Goal: Information Seeking & Learning: Learn about a topic

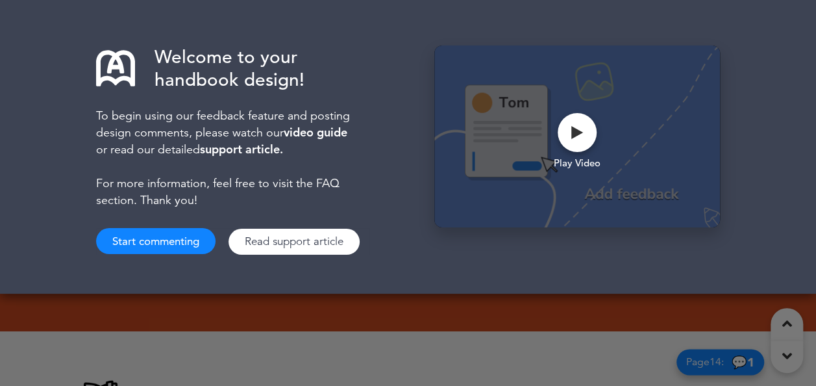
scroll to position [390, 0]
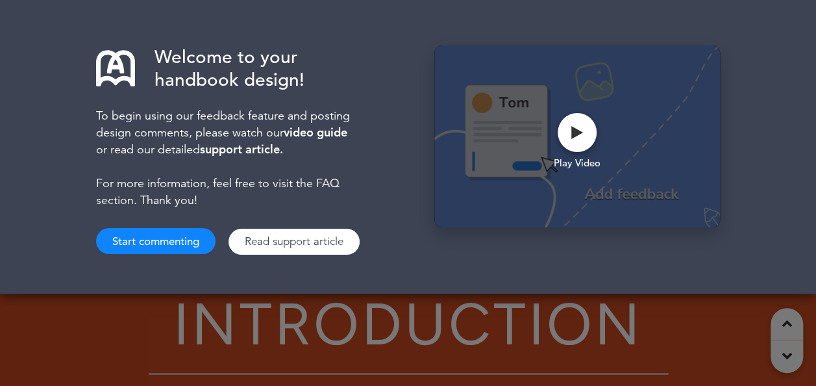
click at [784, 353] on div "Welcome to your handbook design! To begin using our feedback feature and postin…" at bounding box center [408, 193] width 816 height 386
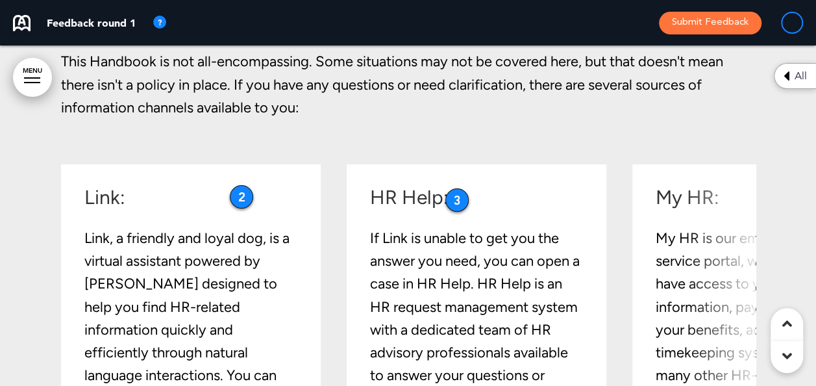
scroll to position [2402, 0]
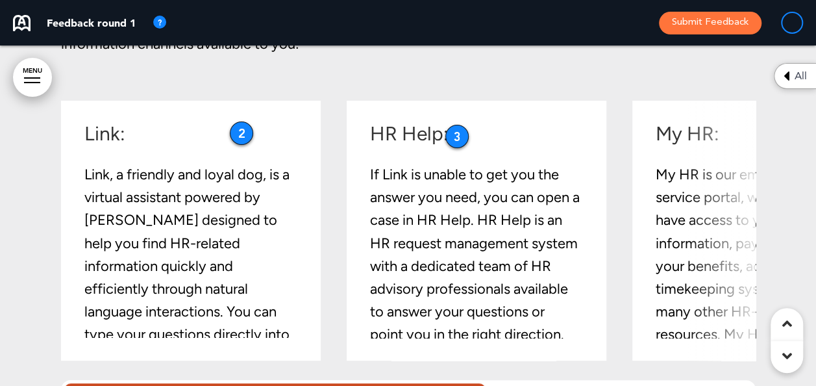
click at [263, 158] on div "Link: Link, a friendly and loyal dog, is a virtual assistant powered by [PERSON…" at bounding box center [189, 258] width 210 height 268
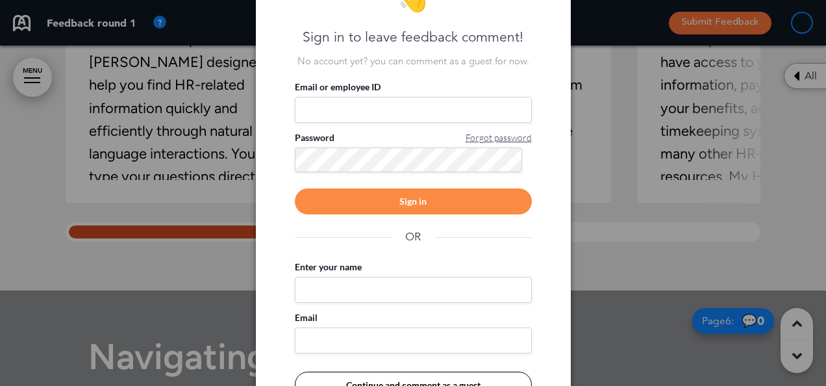
click at [190, 253] on div at bounding box center [413, 193] width 826 height 386
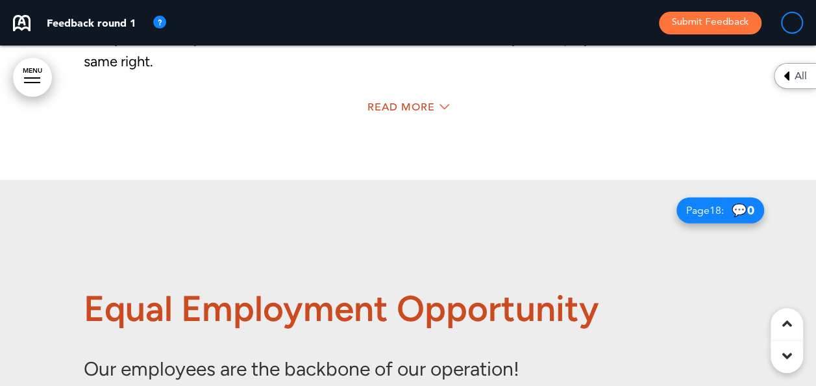
scroll to position [8635, 0]
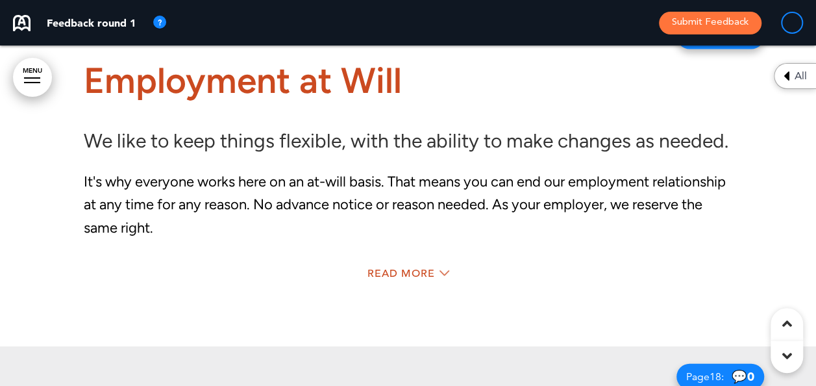
click at [423, 267] on div "Read More" at bounding box center [408, 275] width 649 height 27
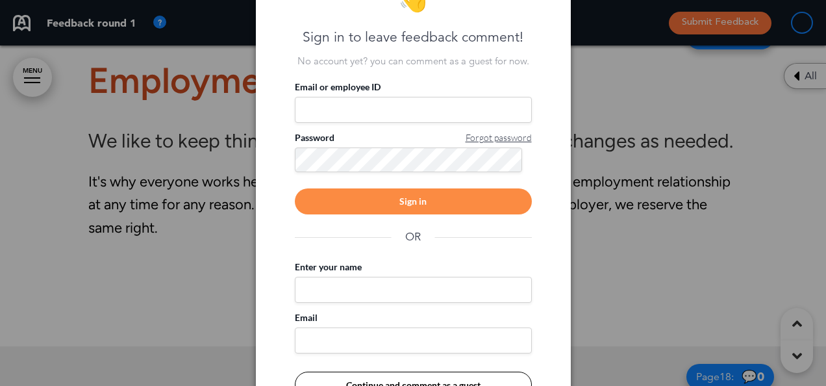
click at [606, 269] on div at bounding box center [413, 193] width 826 height 386
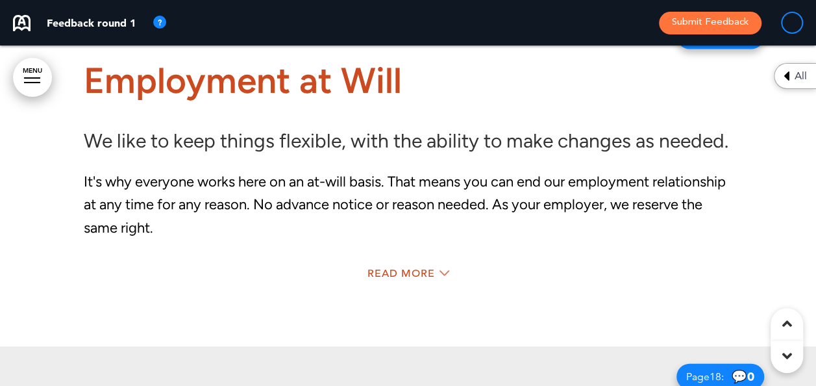
click at [794, 360] on div at bounding box center [787, 356] width 32 height 32
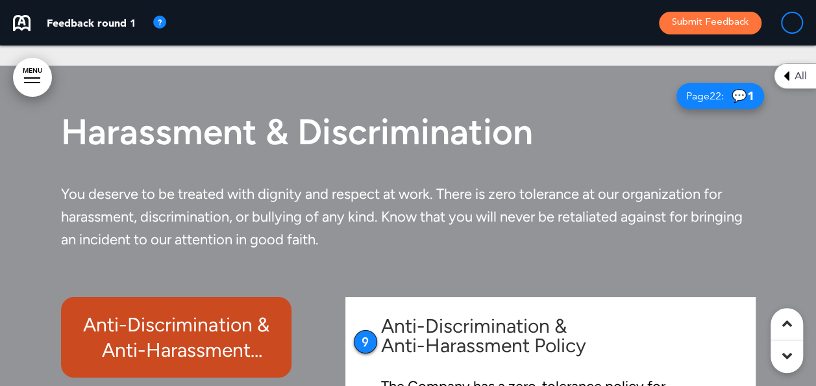
scroll to position [15170, 0]
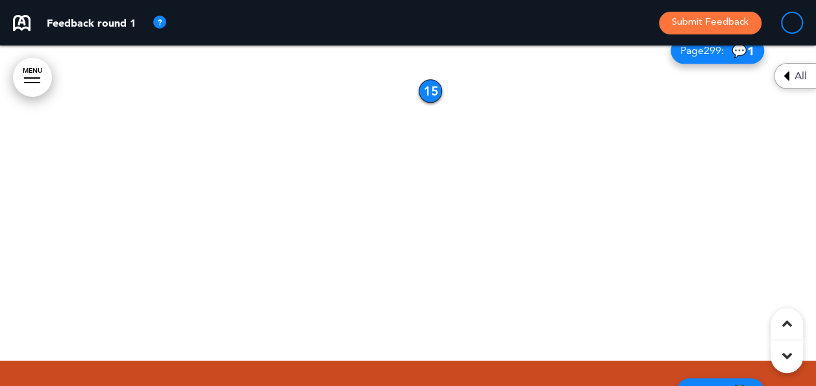
click at [793, 360] on div at bounding box center [787, 356] width 32 height 32
click at [788, 357] on icon at bounding box center [787, 356] width 10 height 16
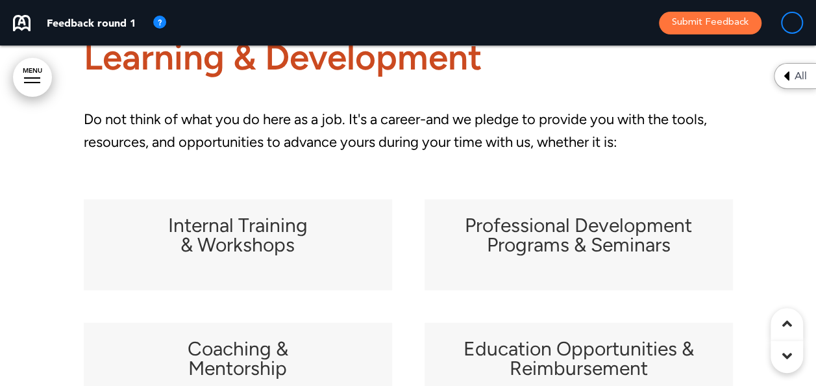
scroll to position [33395, 0]
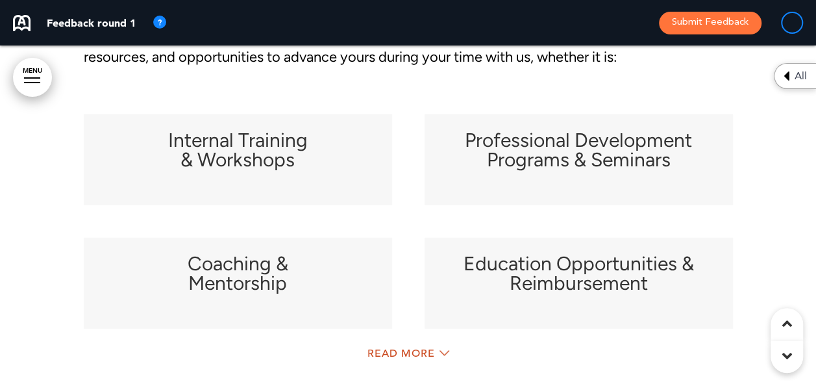
click at [310, 169] on h6 "Internal Training & Workshops" at bounding box center [238, 150] width 276 height 39
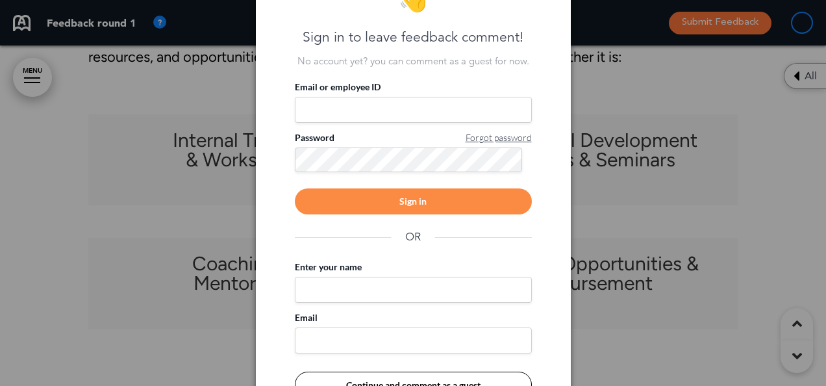
click at [206, 208] on div at bounding box center [413, 193] width 826 height 386
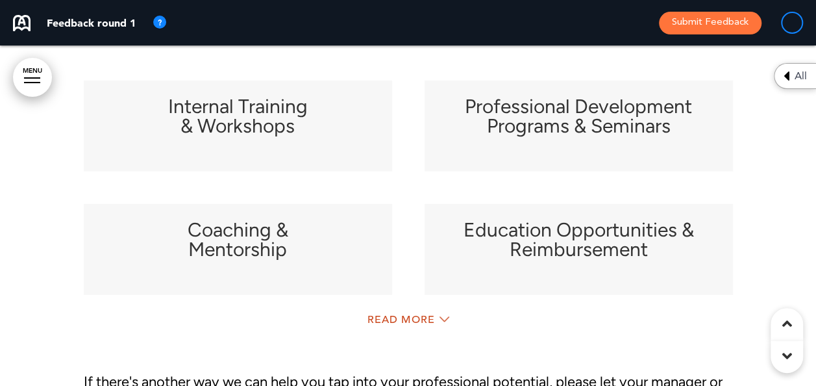
scroll to position [33460, 0]
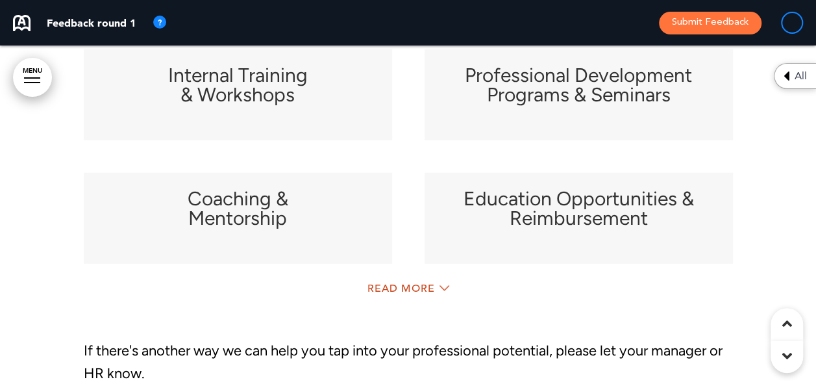
click at [249, 105] on h6 "Internal Training & Workshops" at bounding box center [238, 85] width 276 height 39
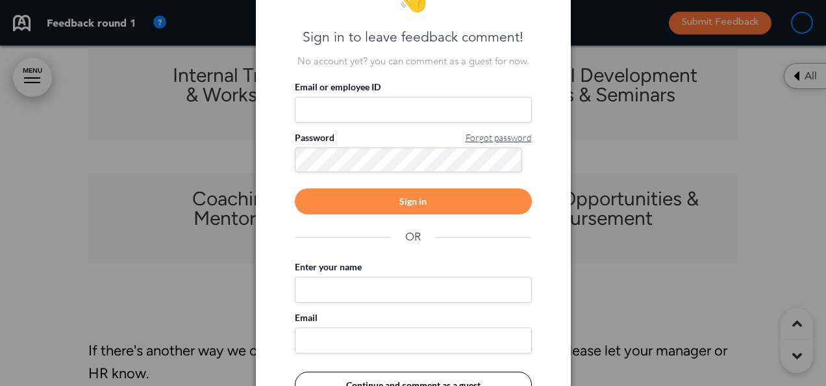
click at [701, 147] on div at bounding box center [413, 193] width 826 height 386
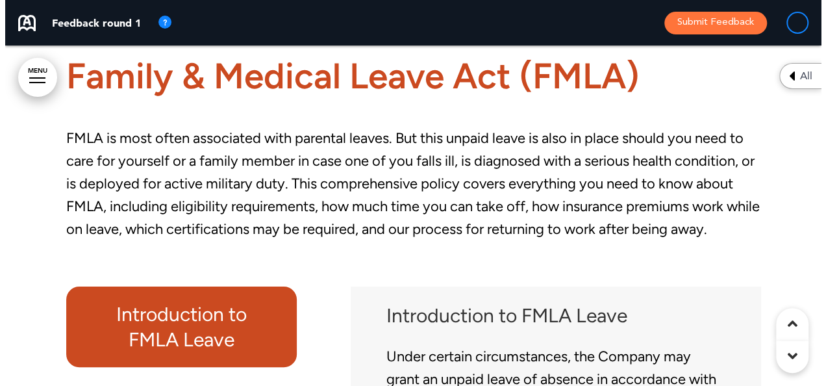
scroll to position [56112, 0]
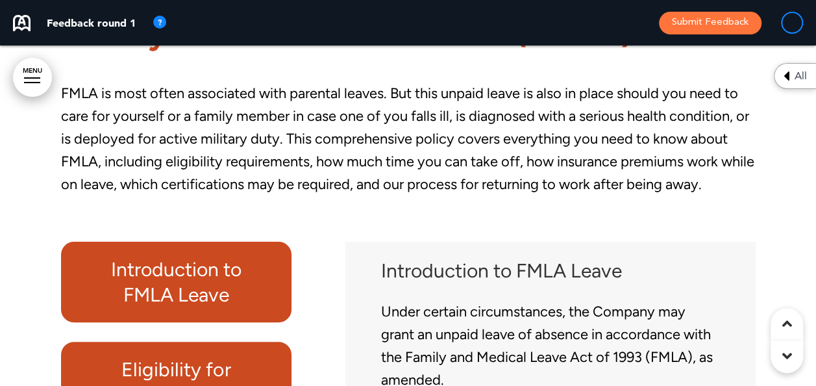
click at [25, 71] on link "MENU" at bounding box center [32, 77] width 39 height 39
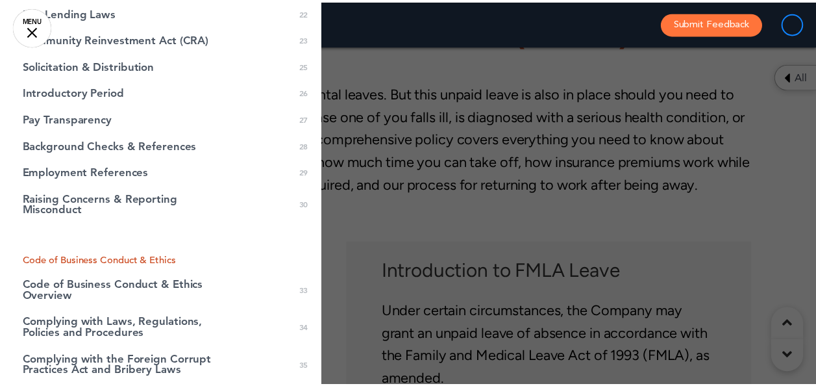
scroll to position [844, 0]
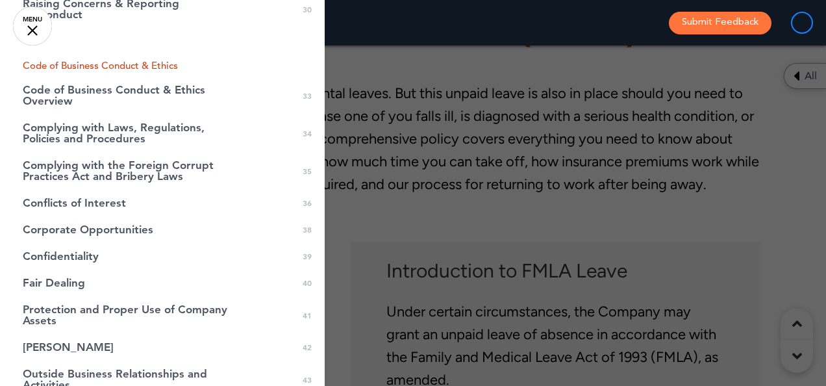
click at [387, 64] on div at bounding box center [413, 193] width 826 height 386
